Goal: Information Seeking & Learning: Learn about a topic

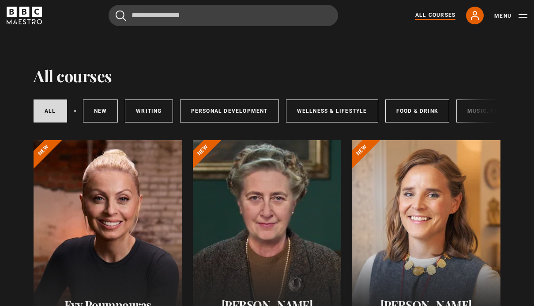
click at [441, 11] on link "All Courses" at bounding box center [436, 15] width 40 height 9
click at [478, 17] on icon at bounding box center [475, 15] width 7 height 8
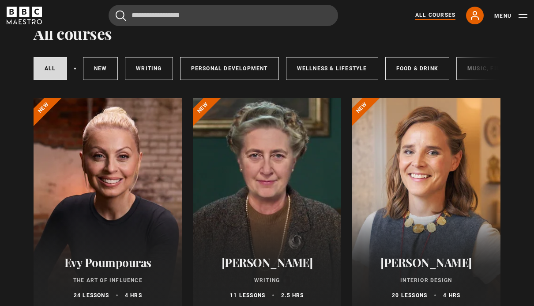
scroll to position [19, 0]
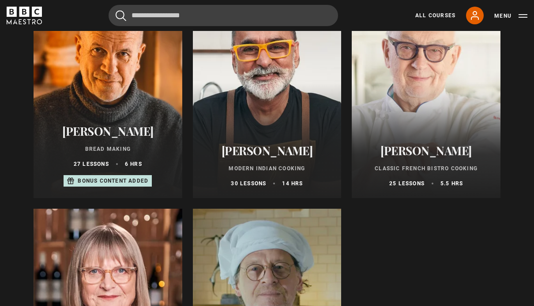
scroll to position [394, 0]
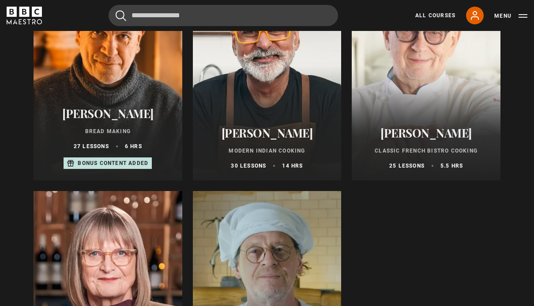
click at [83, 280] on div at bounding box center [108, 297] width 149 height 212
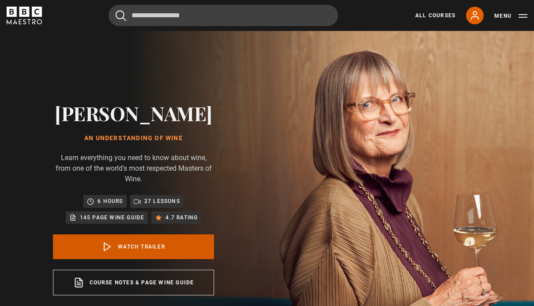
click at [187, 250] on link "Watch Trailer" at bounding box center [133, 246] width 161 height 25
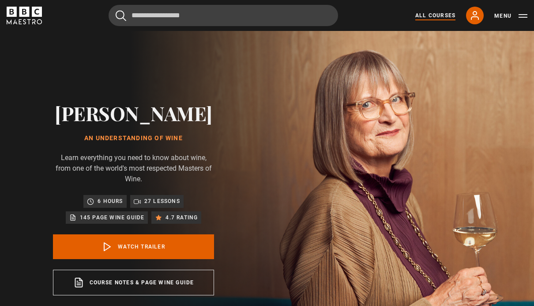
click at [438, 14] on link "All Courses" at bounding box center [436, 15] width 40 height 8
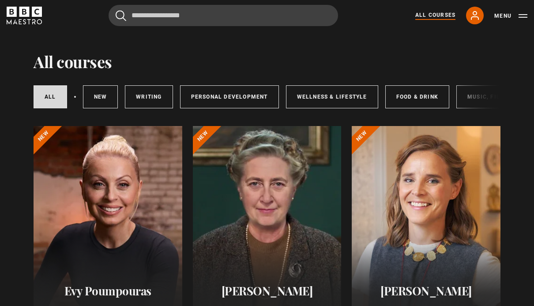
scroll to position [16, 0]
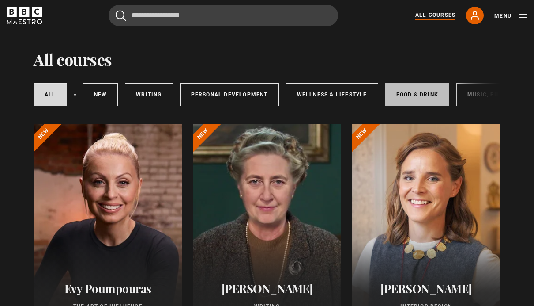
click at [419, 98] on link "Food & Drink" at bounding box center [418, 94] width 64 height 23
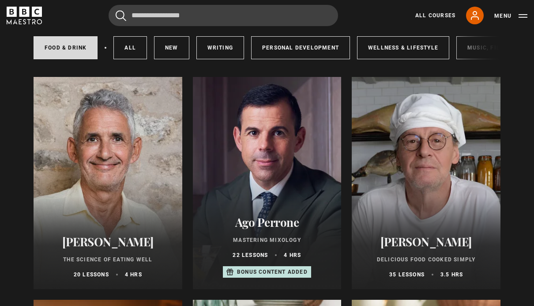
scroll to position [92, 0]
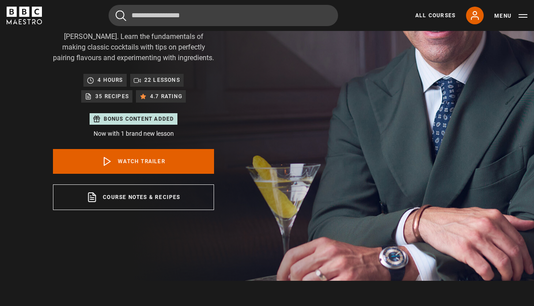
scroll to position [133, 0]
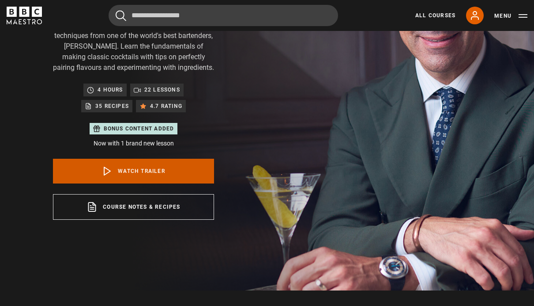
click at [193, 173] on link "Watch Trailer" at bounding box center [133, 171] width 161 height 25
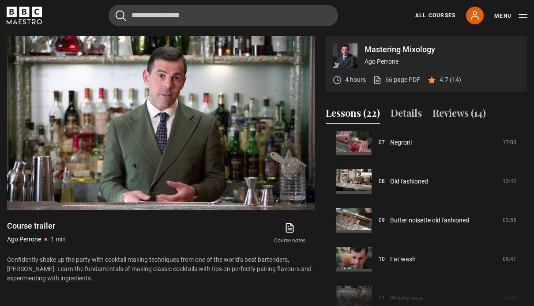
scroll to position [278, 0]
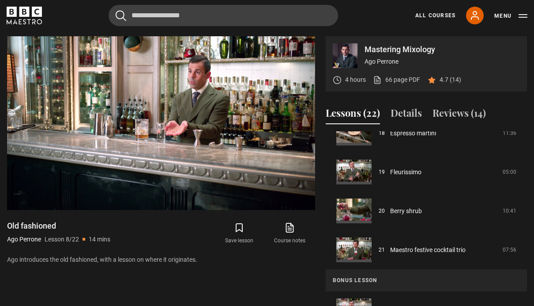
scroll to position [717, 0]
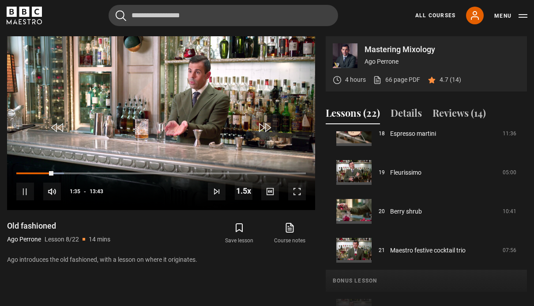
click at [294, 228] on icon at bounding box center [290, 227] width 7 height 9
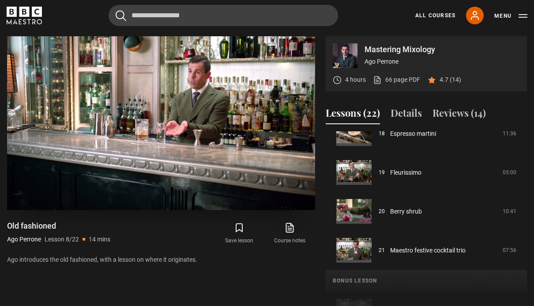
click at [149, 98] on video-js "Video Player is loading. Play Lesson Old fashioned 10s Skip Back 10 seconds Pau…" at bounding box center [161, 123] width 308 height 174
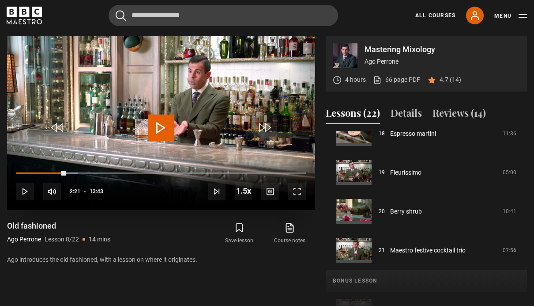
click at [160, 102] on video-js "Video Player is loading. Play Lesson Old fashioned 10s Skip Back 10 seconds Pla…" at bounding box center [161, 123] width 308 height 174
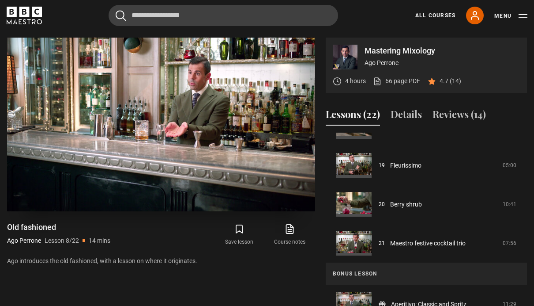
scroll to position [411, 0]
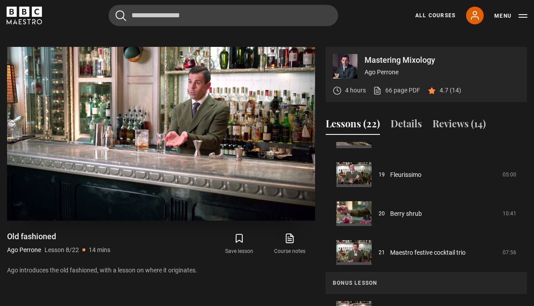
click at [68, 169] on video-js "Video Player is loading. Play Lesson Old fashioned 10s Skip Back 10 seconds Pau…" at bounding box center [161, 134] width 308 height 174
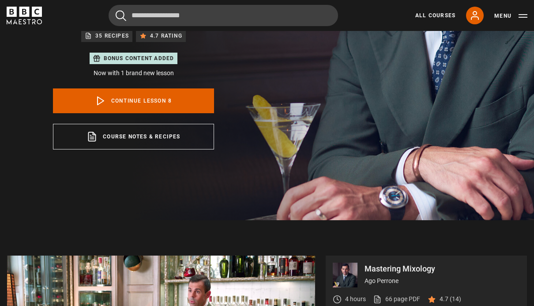
scroll to position [497, 0]
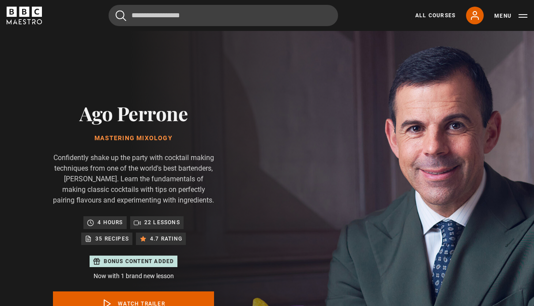
click at [440, 10] on div "All Courses My Account Search Menu" at bounding box center [466, 16] width 123 height 18
click at [435, 15] on link "All Courses" at bounding box center [436, 15] width 40 height 8
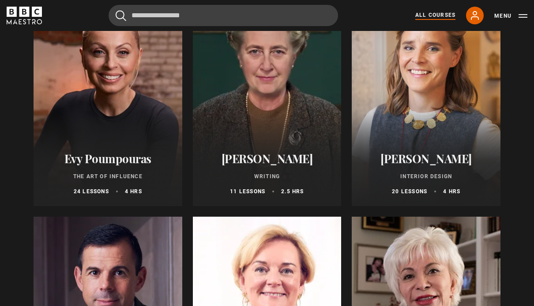
scroll to position [120, 0]
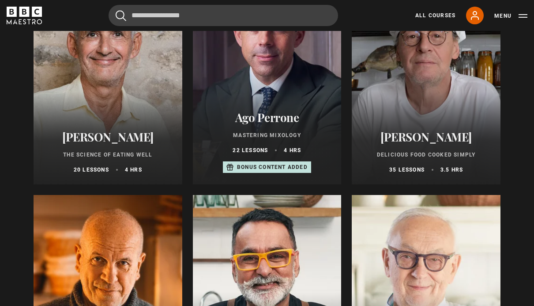
scroll to position [174, 0]
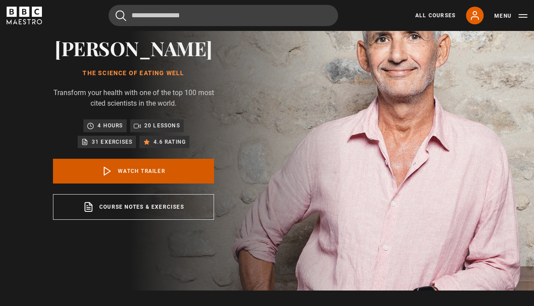
click at [78, 183] on link "Watch Trailer" at bounding box center [133, 171] width 161 height 25
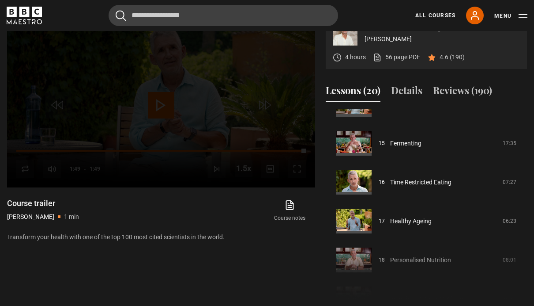
scroll to position [458, 0]
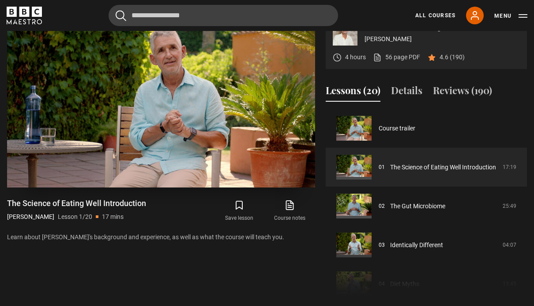
click at [67, 148] on video-js "Video Player is loading. Play Lesson The Science of Eating Well Introduction 10…" at bounding box center [161, 101] width 308 height 174
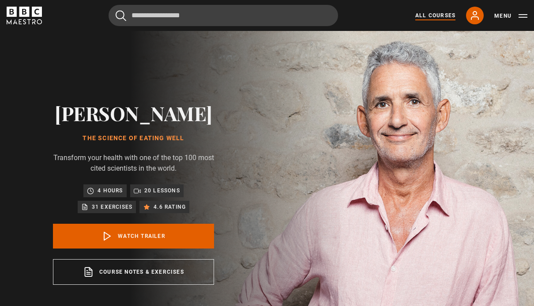
click at [438, 17] on link "All Courses" at bounding box center [436, 15] width 40 height 8
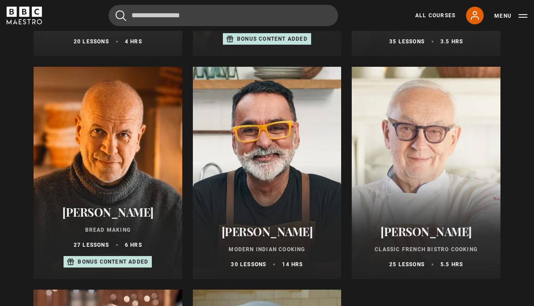
scroll to position [296, 0]
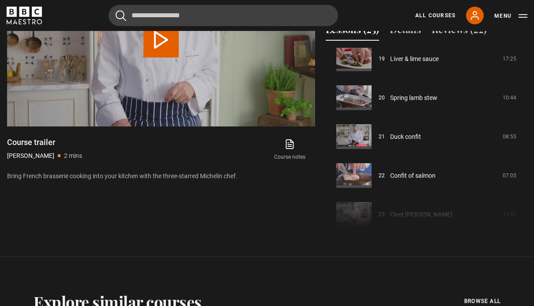
scroll to position [744, 0]
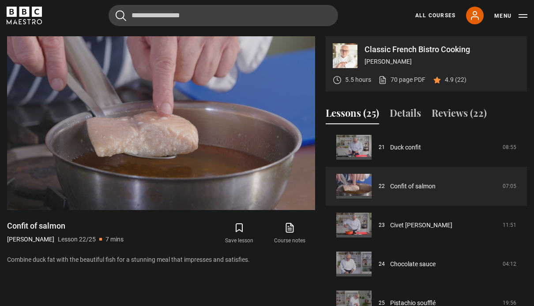
scroll to position [820, 0]
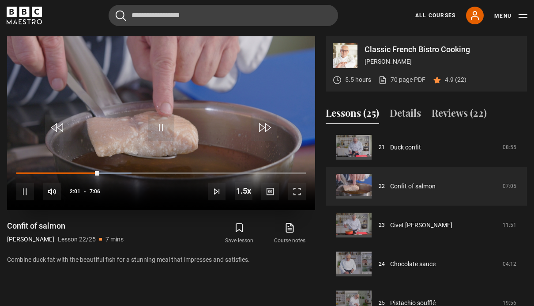
click at [62, 154] on video-js "Video Player is loading. Play Lesson Confit of salmon 10s Skip Back 10 seconds …" at bounding box center [161, 123] width 308 height 174
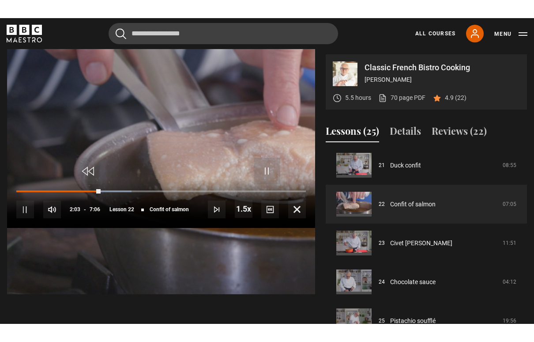
scroll to position [14, 0]
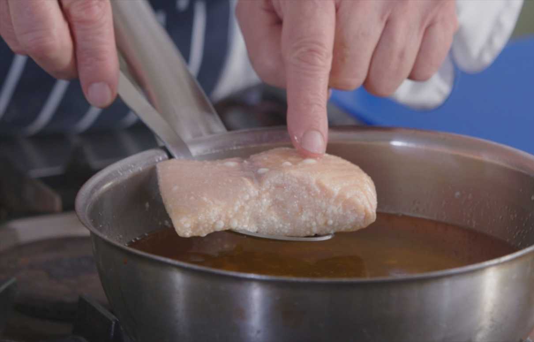
click at [157, 221] on video-js "Video Player is loading. Play Lesson Confit of salmon 10s Skip Back 10 seconds …" at bounding box center [267, 171] width 534 height 342
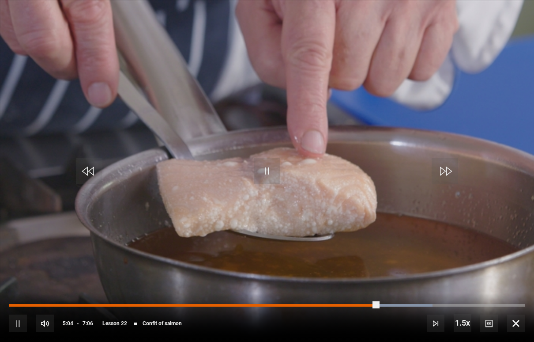
click at [378, 304] on div "Progress Bar" at bounding box center [193, 305] width 369 height 3
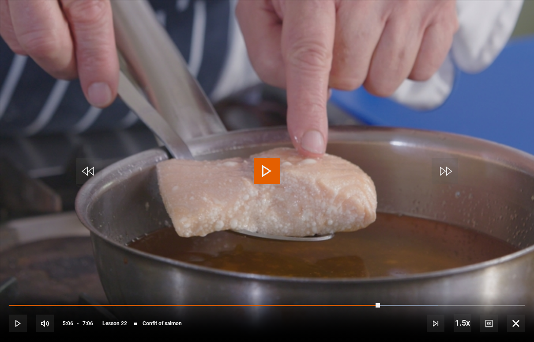
click at [273, 230] on video-js "Video Player is loading. Play Lesson Confit of salmon 10s Skip Back 10 seconds …" at bounding box center [267, 171] width 534 height 342
click at [273, 166] on span "Video Player" at bounding box center [267, 171] width 27 height 27
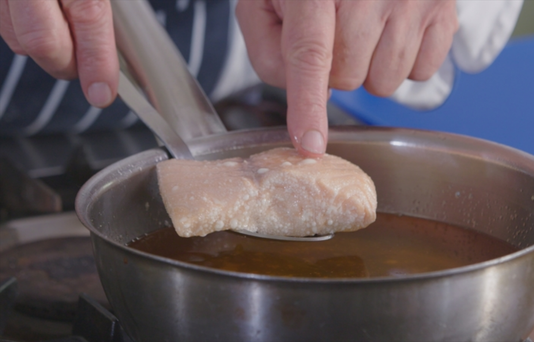
click at [375, 155] on video-js "Video Player is loading. Play Lesson Confit of salmon 10s Skip Back 10 seconds …" at bounding box center [267, 171] width 534 height 342
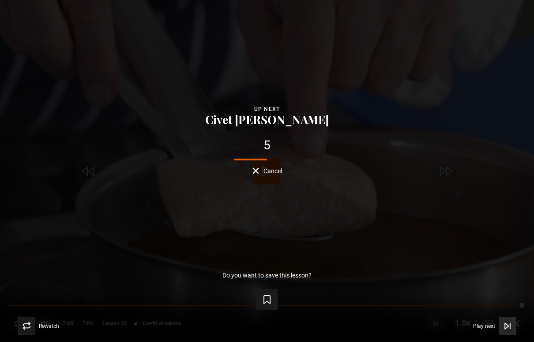
click at [500, 305] on span "Video Player" at bounding box center [508, 326] width 18 height 18
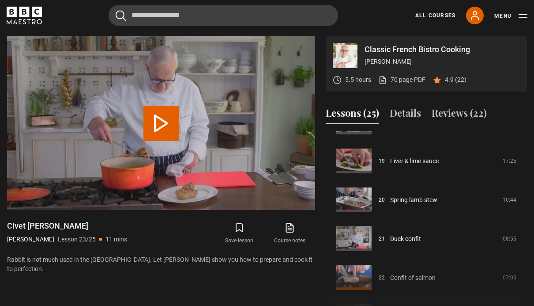
scroll to position [708, 0]
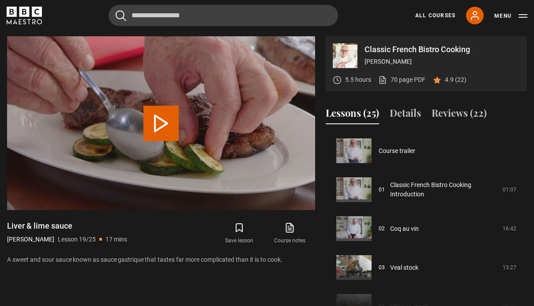
scroll to position [700, 0]
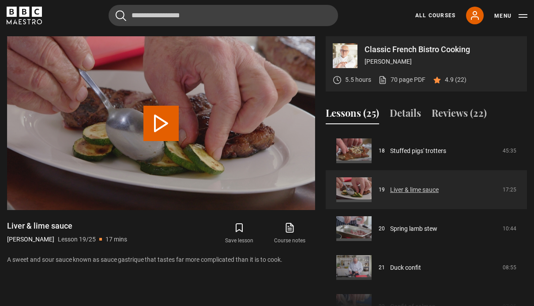
click at [390, 187] on link "Liver & lime sauce" at bounding box center [414, 189] width 49 height 9
click at [439, 188] on link "Liver & lime sauce" at bounding box center [414, 189] width 49 height 9
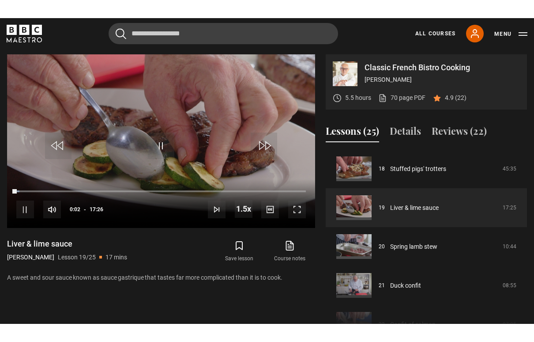
scroll to position [14, 0]
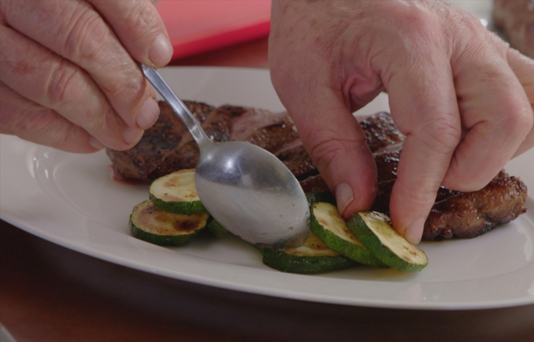
click at [257, 191] on video-js "Video Player is loading. Play Lesson Liver & lime sauce 10s Skip Back 10 second…" at bounding box center [267, 171] width 534 height 342
click at [405, 200] on video-js "Video Player is loading. Play Lesson Liver & lime sauce 10s Skip Back 10 second…" at bounding box center [267, 171] width 534 height 342
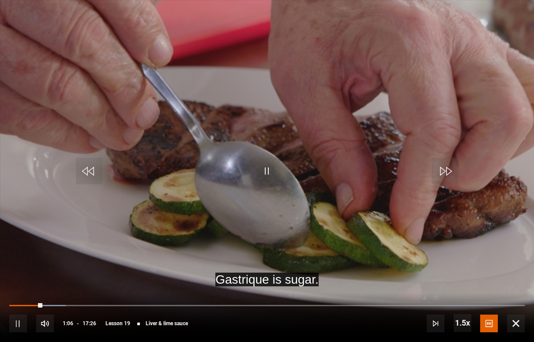
click at [496, 219] on video-js "Gastrique is sugar. Video Player is loading. Play Lesson Liver & lime sauce 10s…" at bounding box center [267, 171] width 534 height 342
click at [369, 196] on video-js "Gastrique is sugar. Video Player is loading. Play Lesson Liver & lime sauce 10s…" at bounding box center [267, 171] width 534 height 342
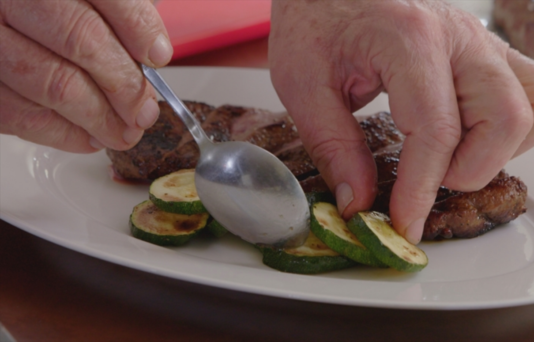
click at [346, 212] on video-js "Video Player is loading. Play Lesson Liver & lime sauce 10s Skip Back 10 second…" at bounding box center [267, 171] width 534 height 342
click at [488, 243] on video-js "Video Player is loading. Play Lesson Liver & lime sauce 10s Skip Back 10 second…" at bounding box center [267, 171] width 534 height 342
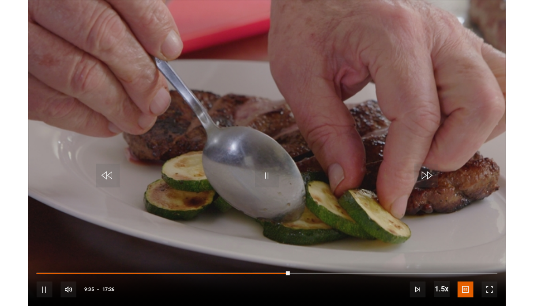
scroll to position [354, 0]
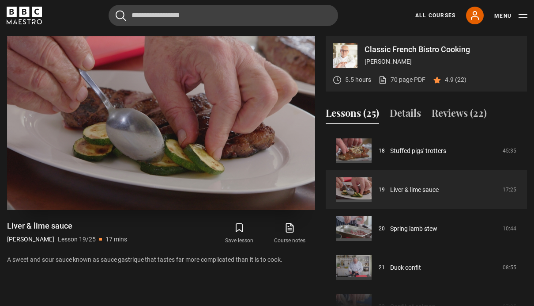
click at [190, 150] on video-js "Video Player is loading. Play Lesson Liver & lime sauce 10s Skip Back 10 second…" at bounding box center [161, 123] width 308 height 174
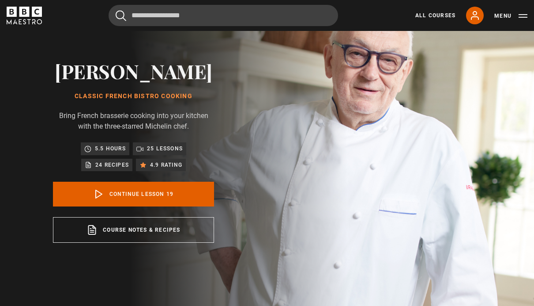
scroll to position [0, 0]
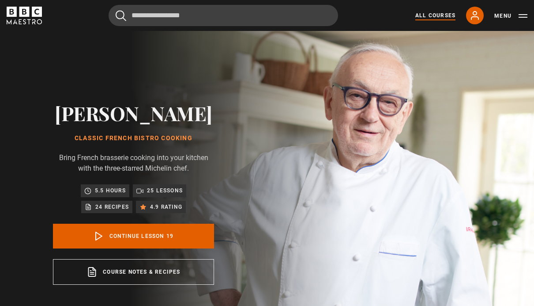
click at [425, 19] on link "All Courses" at bounding box center [436, 15] width 40 height 8
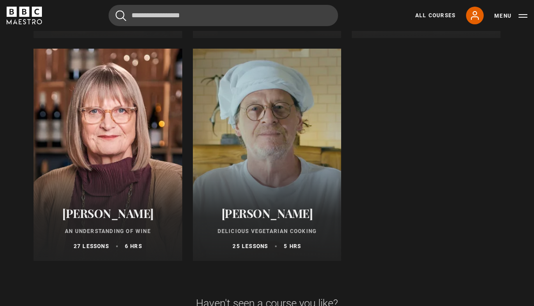
scroll to position [536, 0]
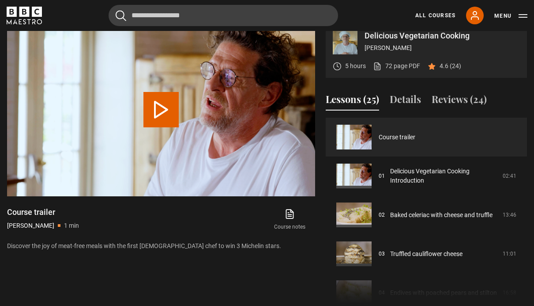
scroll to position [421, 0]
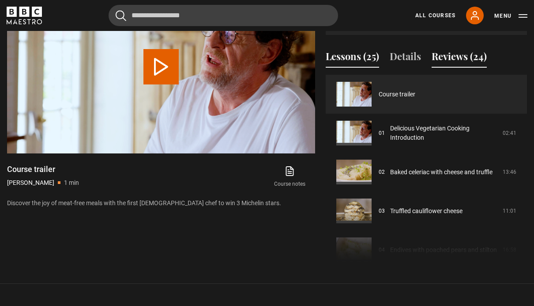
click at [461, 67] on button "Reviews (24)" at bounding box center [459, 58] width 55 height 19
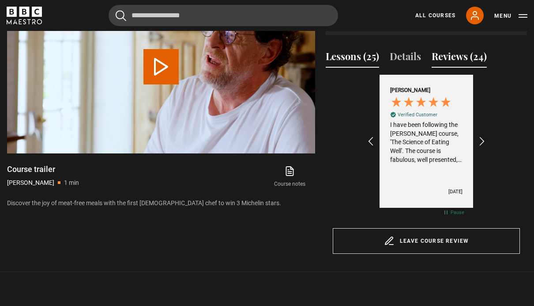
click at [367, 68] on button "Lessons (25)" at bounding box center [352, 58] width 53 height 19
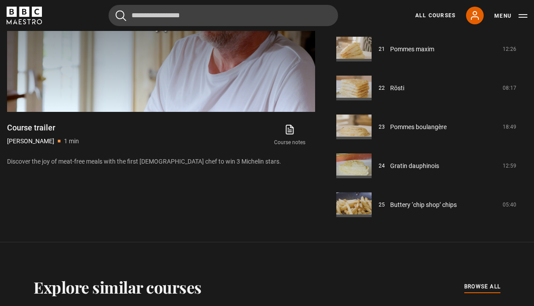
scroll to position [464, 0]
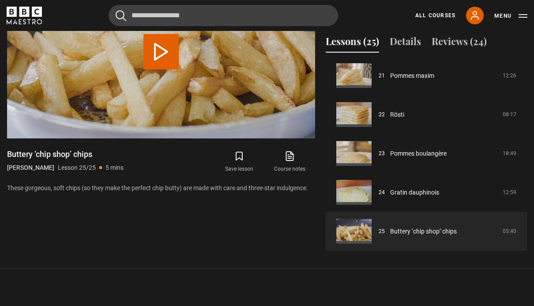
scroll to position [521, 0]
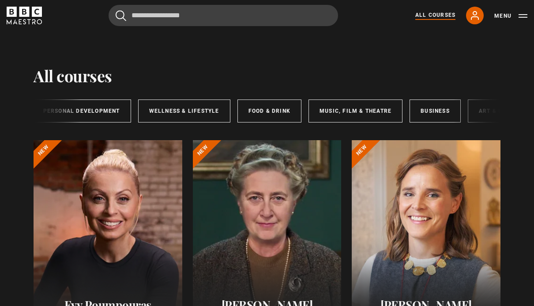
scroll to position [0, 165]
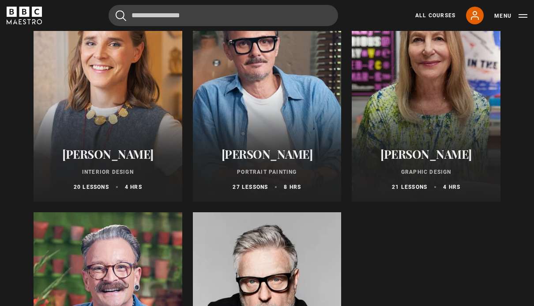
scroll to position [147, 0]
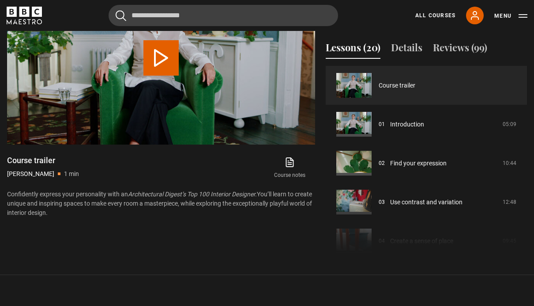
scroll to position [515, 0]
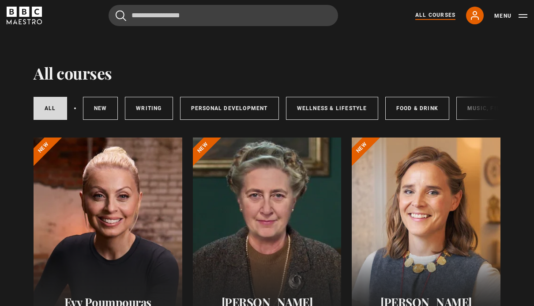
scroll to position [2, 0]
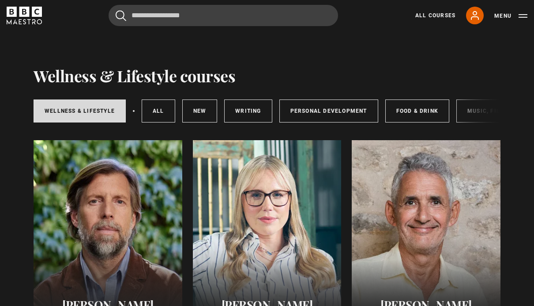
scroll to position [0, 0]
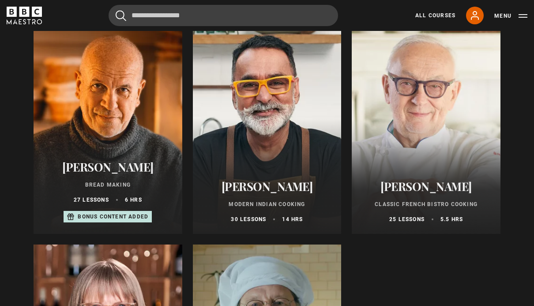
scroll to position [321, 0]
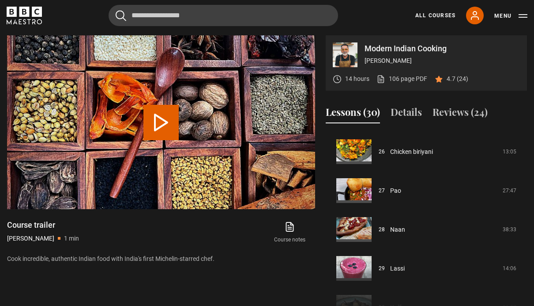
scroll to position [1009, 0]
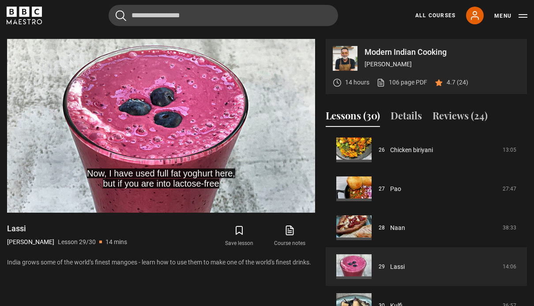
scroll to position [351, 0]
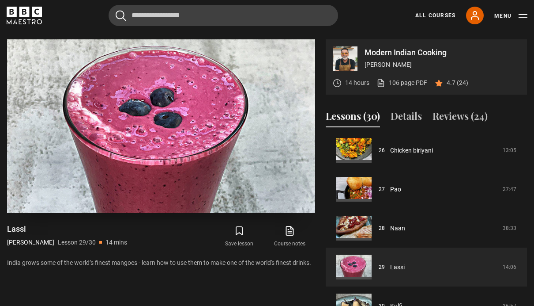
click at [249, 160] on video-js "Video Player is loading. Play Lesson Lassi 10s Skip Back 10 seconds Pause 10s S…" at bounding box center [161, 126] width 308 height 174
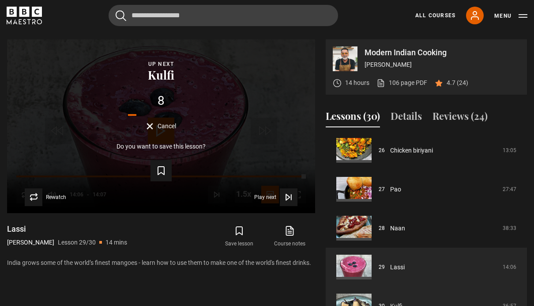
click at [403, 301] on link "Kulfi" at bounding box center [396, 305] width 12 height 9
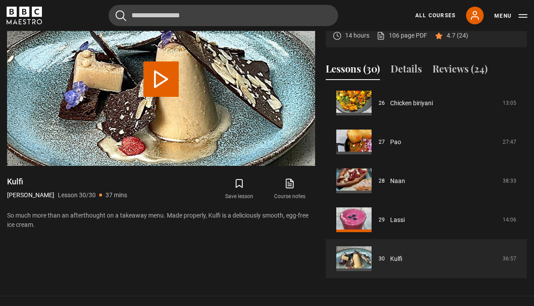
scroll to position [393, 0]
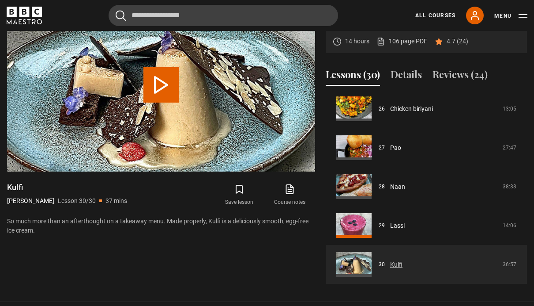
click at [400, 264] on link "Kulfi" at bounding box center [396, 264] width 12 height 9
click at [178, 72] on button "Play Lesson Kulfi" at bounding box center [161, 84] width 35 height 35
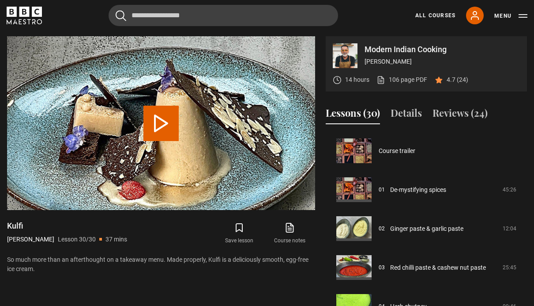
scroll to position [1014, 0]
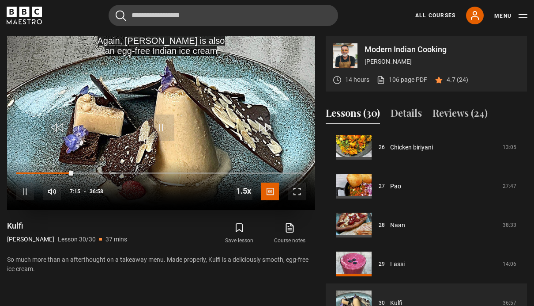
click at [145, 139] on video-js "Again, [PERSON_NAME] is also an egg-free Indian ice cream Video Player is loadi…" at bounding box center [161, 123] width 308 height 174
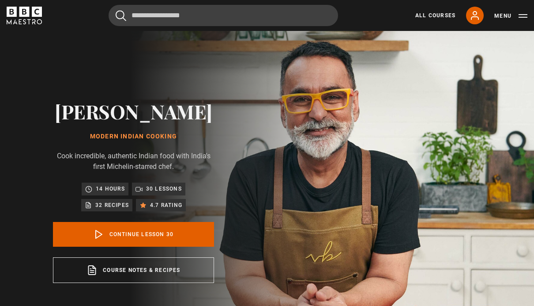
scroll to position [0, 0]
